Goal: Navigation & Orientation: Find specific page/section

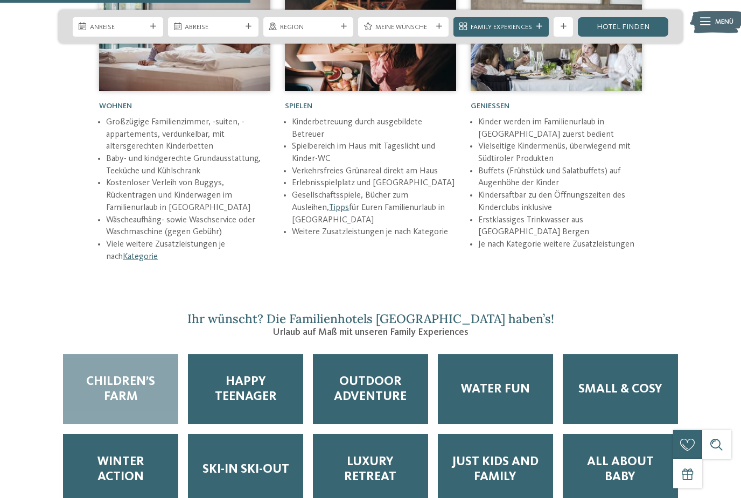
scroll to position [1475, 0]
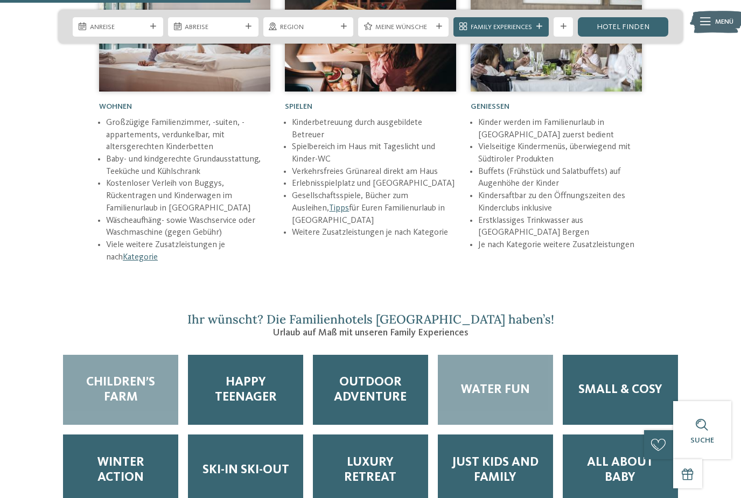
click at [487, 389] on div "Water Fun" at bounding box center [495, 390] width 115 height 71
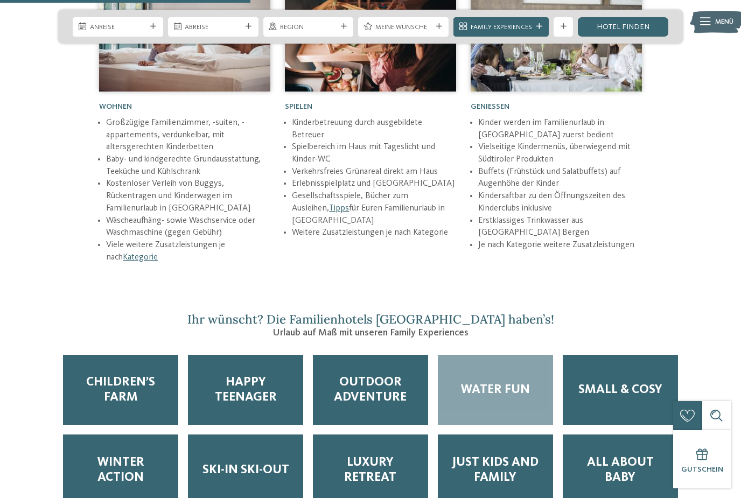
click at [487, 382] on span "Water Fun" at bounding box center [495, 389] width 69 height 15
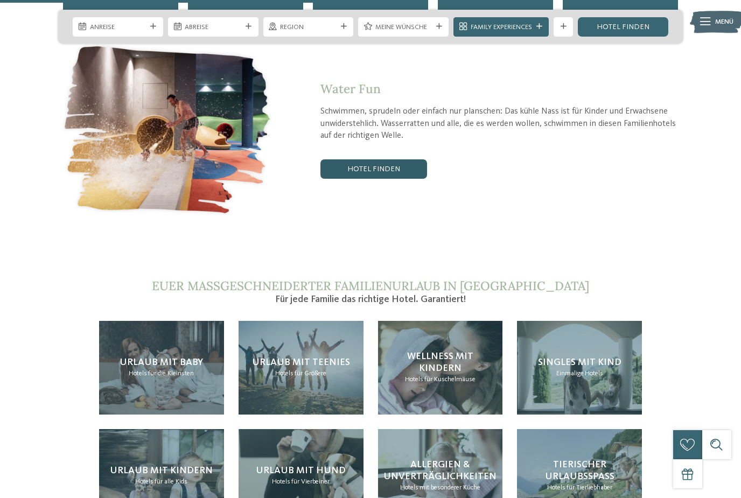
scroll to position [1972, 0]
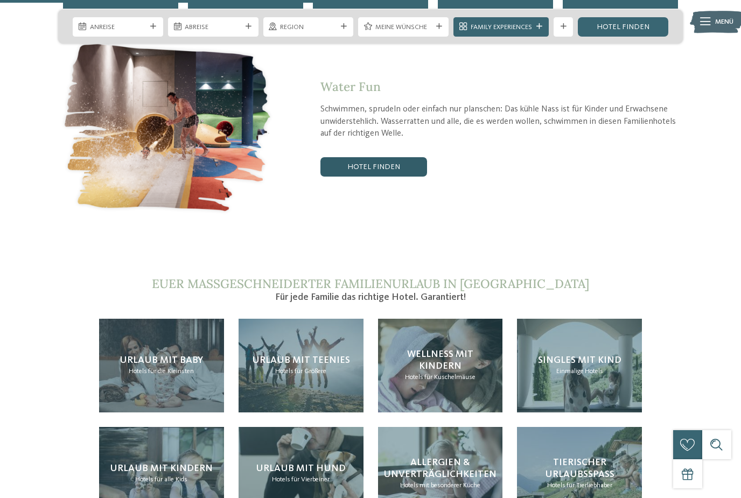
click at [352, 157] on link "Hotel finden" at bounding box center [374, 166] width 107 height 19
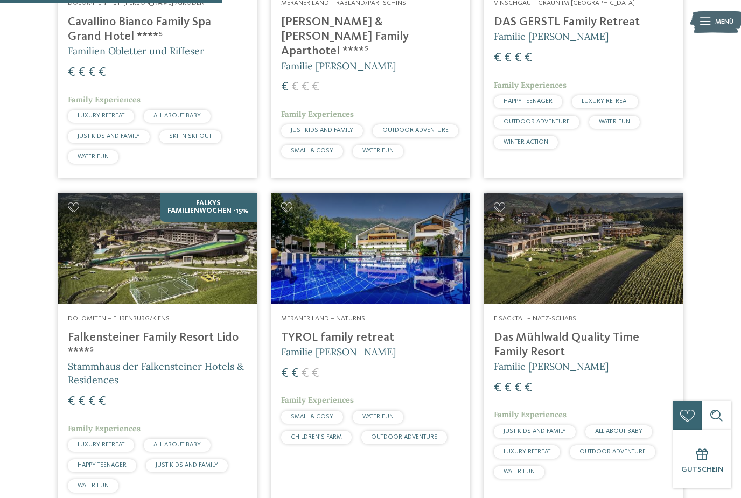
scroll to position [501, 0]
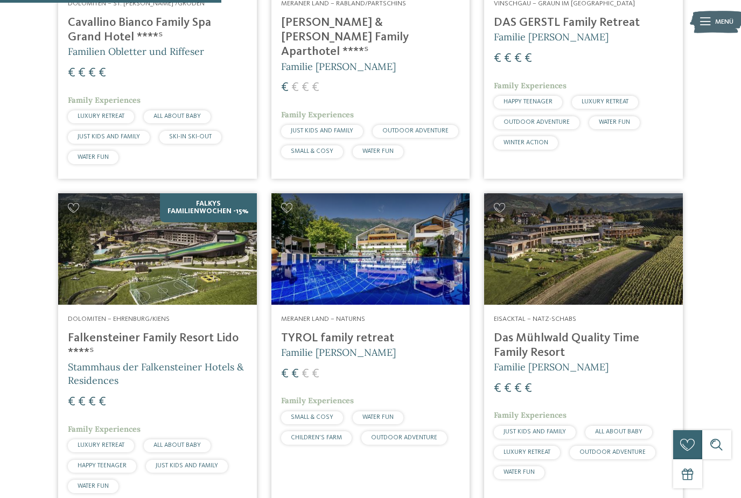
click at [89, 361] on span "Stammhaus der Falkensteiner Hotels & Residences" at bounding box center [156, 374] width 176 height 26
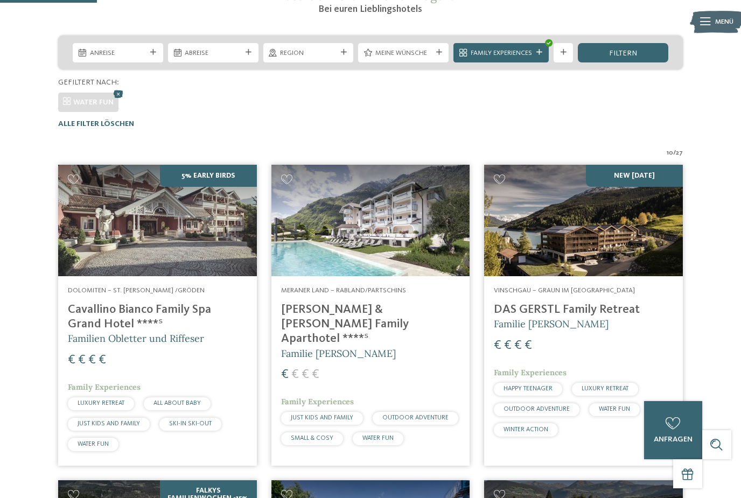
scroll to position [216, 0]
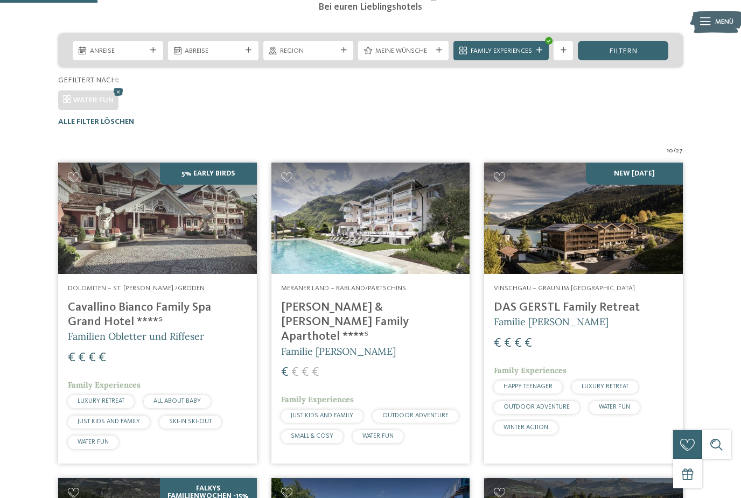
click at [549, 234] on img at bounding box center [583, 219] width 199 height 112
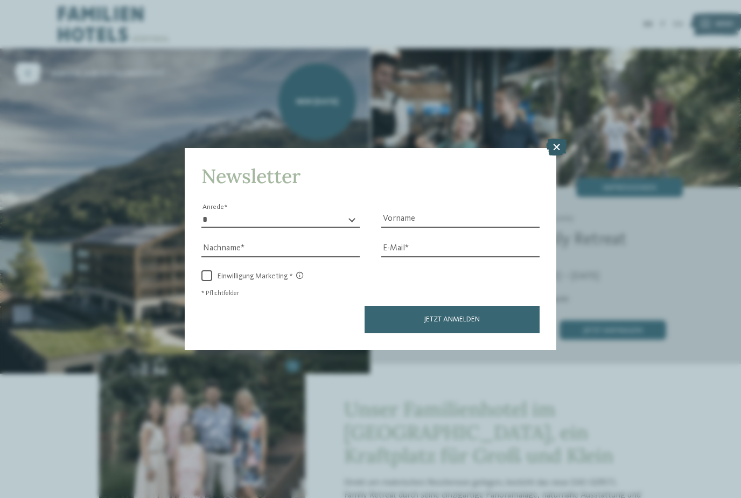
click at [551, 138] on icon at bounding box center [556, 146] width 21 height 17
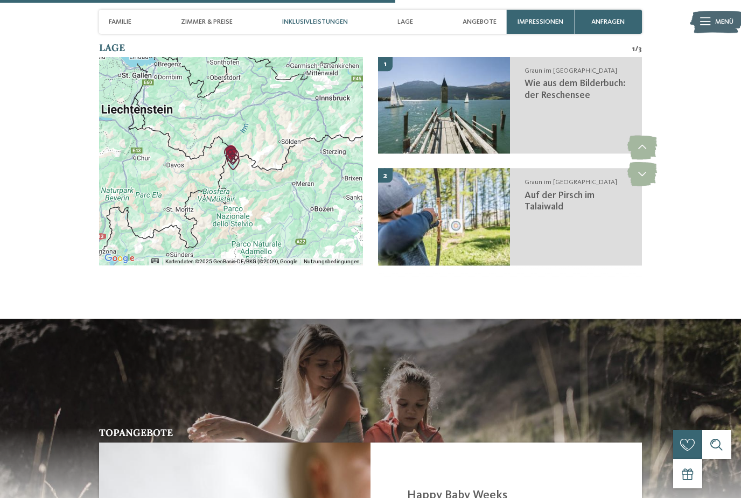
scroll to position [1700, 0]
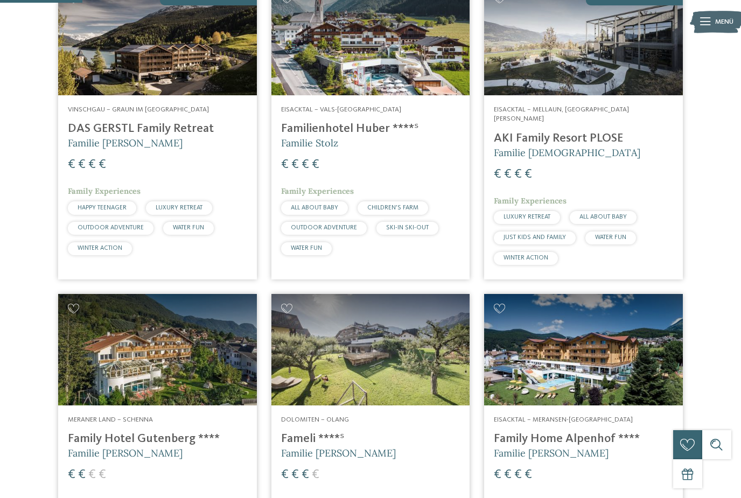
scroll to position [337, 0]
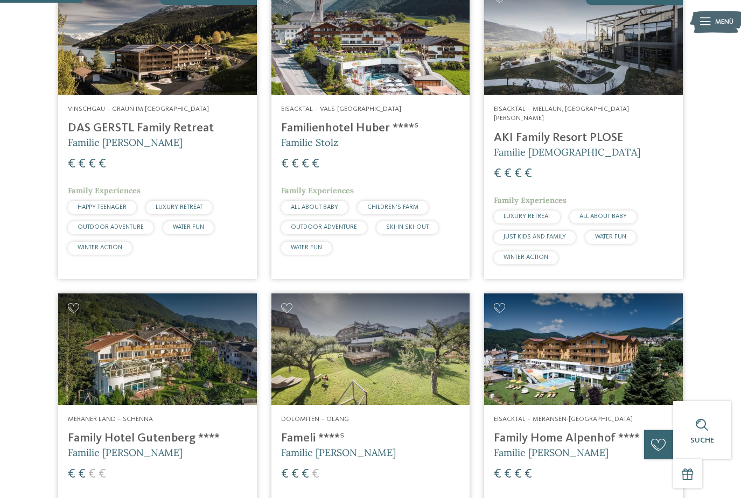
click at [304, 140] on span "Familie Stolz" at bounding box center [309, 142] width 57 height 12
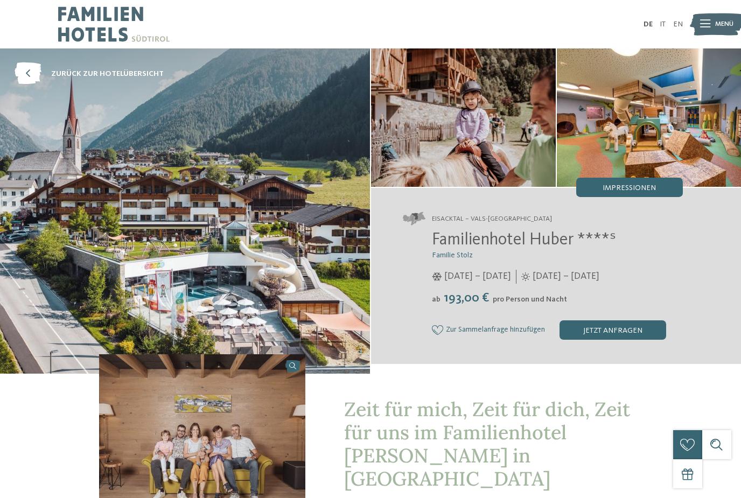
click at [707, 26] on icon at bounding box center [705, 24] width 10 height 8
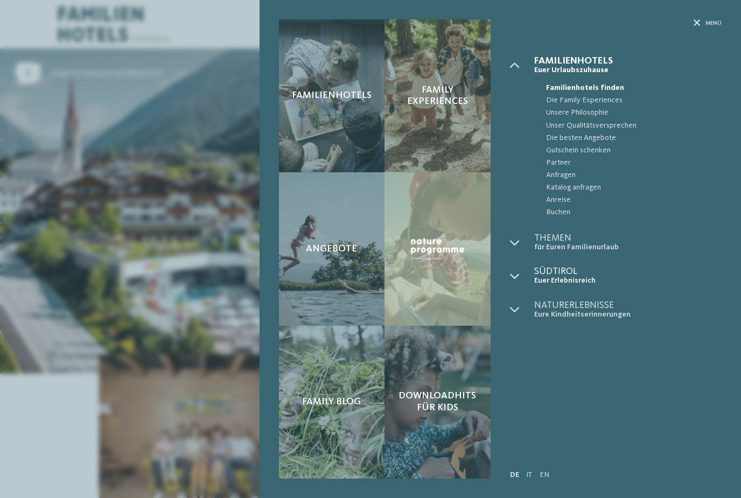
click at [694, 267] on span "Südtirol" at bounding box center [627, 272] width 187 height 10
click at [702, 23] on div "Menü" at bounding box center [708, 23] width 28 height 8
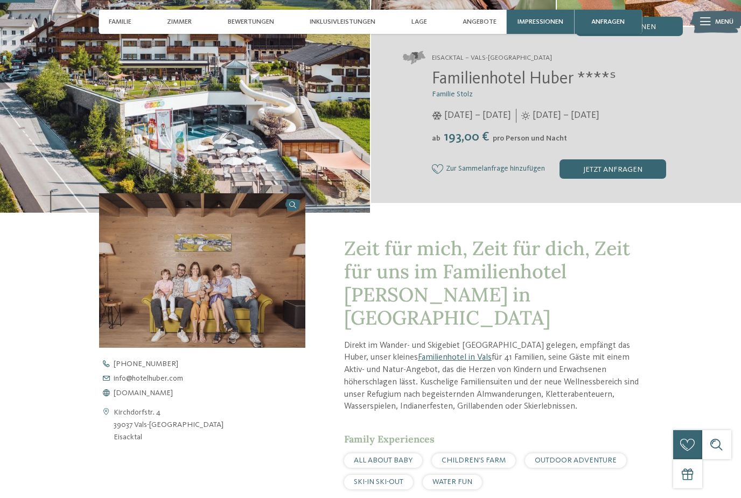
scroll to position [162, 0]
click at [167, 396] on span "www.hotelhuber.com" at bounding box center [143, 393] width 59 height 8
